Goal: Check status: Check status

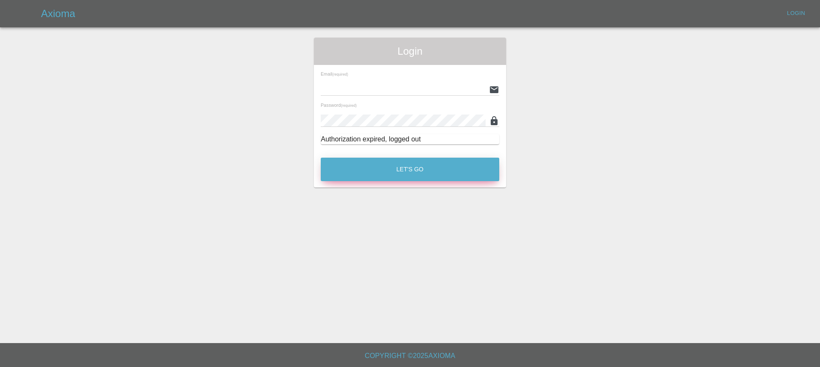
type input "[EMAIL_ADDRESS][DOMAIN_NAME]"
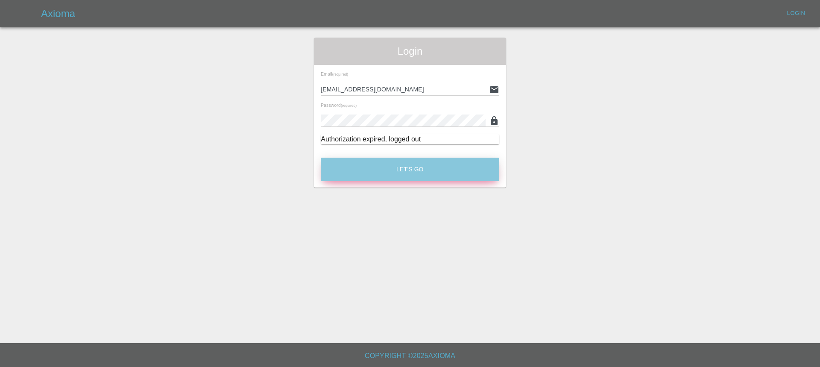
click at [406, 164] on button "Let's Go" at bounding box center [410, 169] width 179 height 23
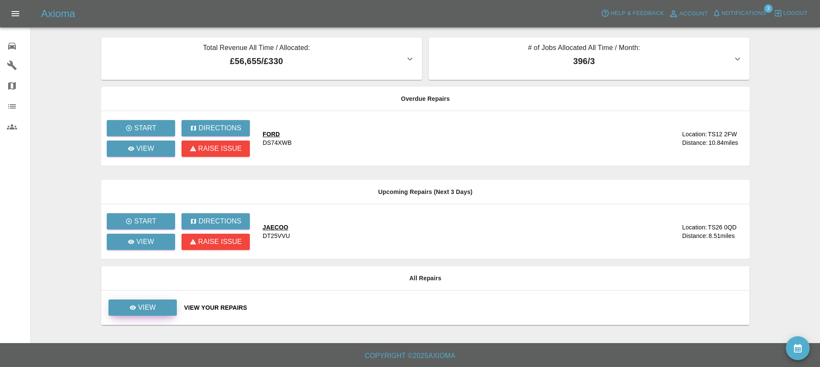
click at [152, 305] on p "View" at bounding box center [147, 307] width 18 height 10
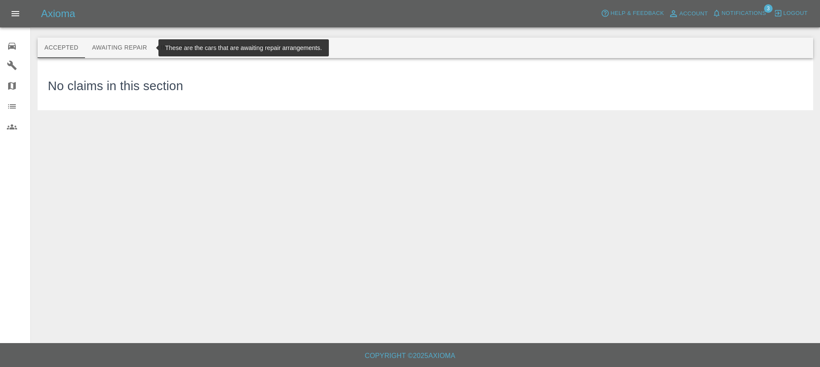
click at [123, 47] on button "Awaiting Repair" at bounding box center [119, 48] width 69 height 21
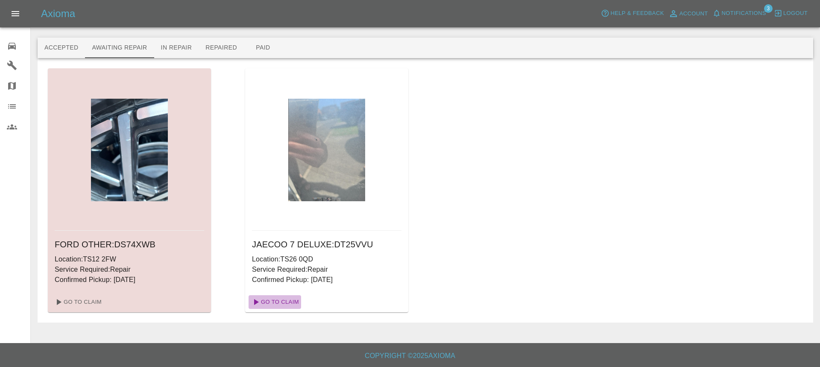
click at [280, 302] on link "Go To Claim" at bounding box center [275, 302] width 53 height 14
